Goal: Information Seeking & Learning: Check status

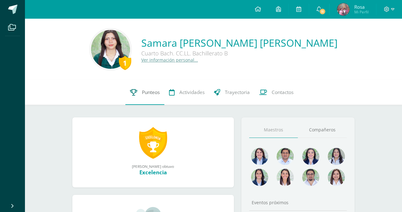
click at [138, 99] on link "Punteos" at bounding box center [144, 92] width 39 height 25
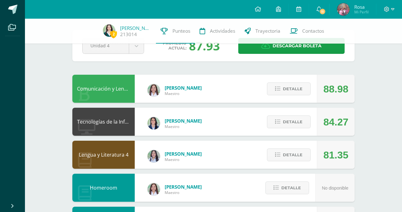
scroll to position [62, 0]
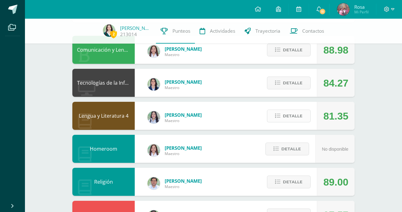
click at [278, 111] on button "Detalle" at bounding box center [289, 116] width 44 height 13
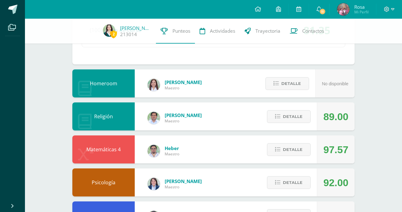
scroll to position [382, 0]
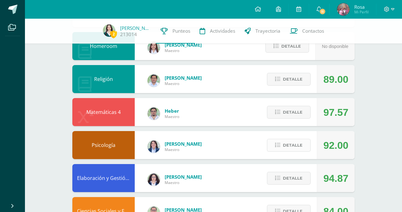
click at [299, 143] on span "Detalle" at bounding box center [293, 146] width 20 height 12
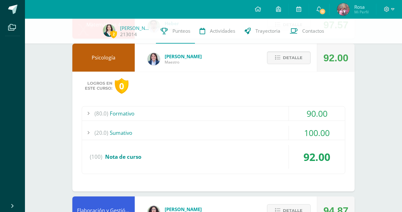
scroll to position [476, 0]
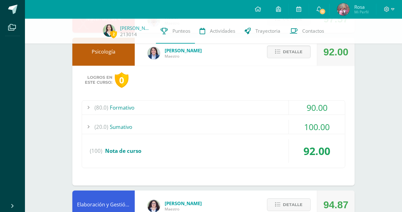
click at [287, 110] on div "(80.0) Formativo" at bounding box center [213, 108] width 263 height 14
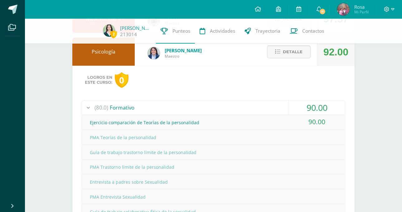
click at [286, 52] on span "Detalle" at bounding box center [293, 52] width 20 height 12
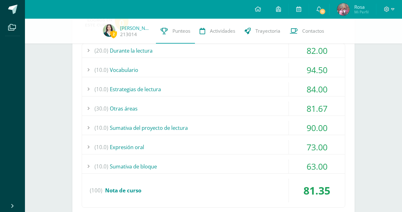
scroll to position [195, 0]
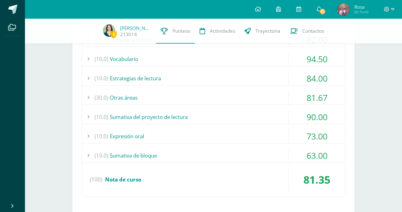
click at [152, 113] on div "(10.0) Sumativa del proyecto de lectura" at bounding box center [213, 117] width 263 height 14
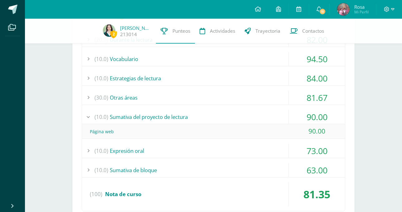
click at [152, 113] on div "(10.0) Sumativa del proyecto de lectura" at bounding box center [213, 117] width 263 height 14
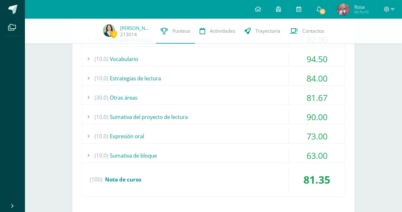
click at [169, 153] on div "(10.0) Sumativa de bloque" at bounding box center [213, 156] width 263 height 14
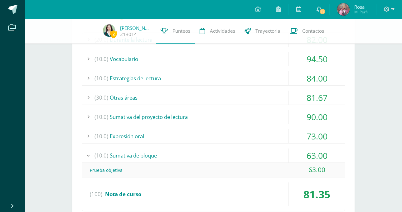
click at [169, 153] on div "(10.0) Sumativa de bloque" at bounding box center [213, 156] width 263 height 14
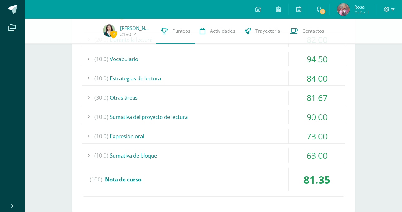
scroll to position [164, 0]
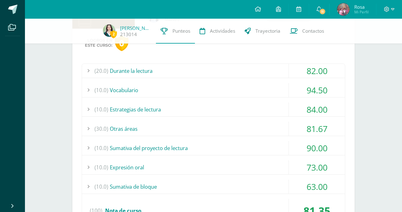
click at [155, 126] on div "(30.0) Otras áreas" at bounding box center [213, 129] width 263 height 14
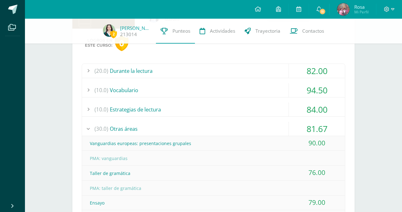
scroll to position [195, 0]
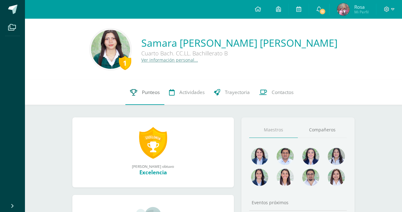
click at [153, 90] on span "Punteos" at bounding box center [151, 92] width 18 height 7
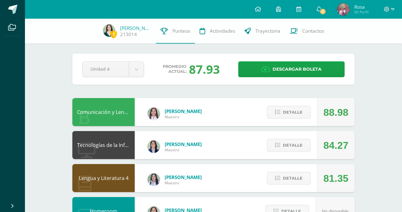
scroll to position [31, 0]
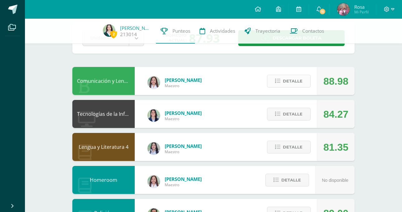
click at [280, 82] on icon at bounding box center [277, 81] width 5 height 5
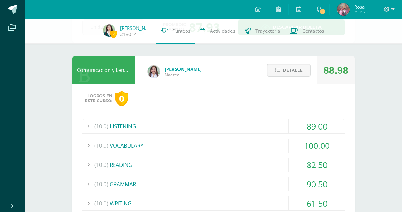
scroll to position [41, 0]
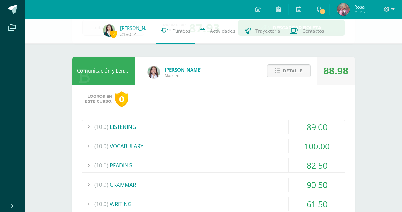
click at [292, 74] on span "Detalle" at bounding box center [293, 71] width 20 height 12
